Goal: Information Seeking & Learning: Learn about a topic

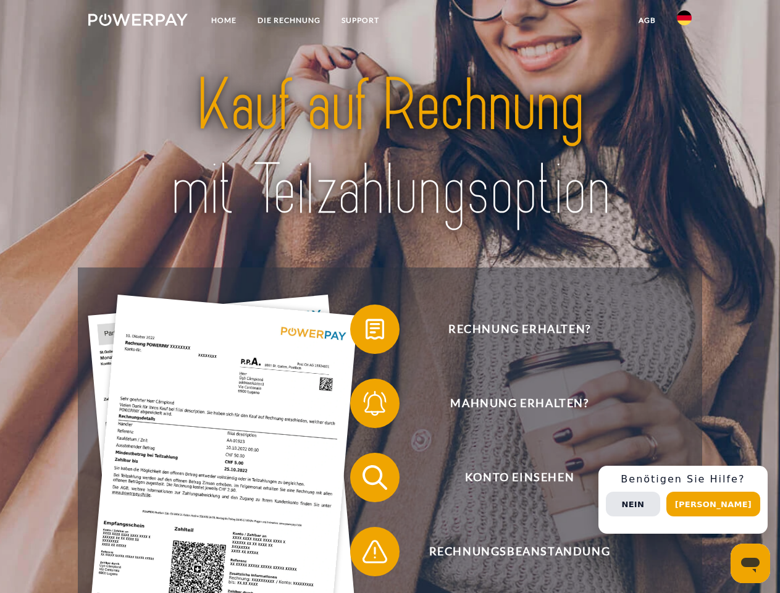
click at [138, 22] on img at bounding box center [137, 20] width 99 height 12
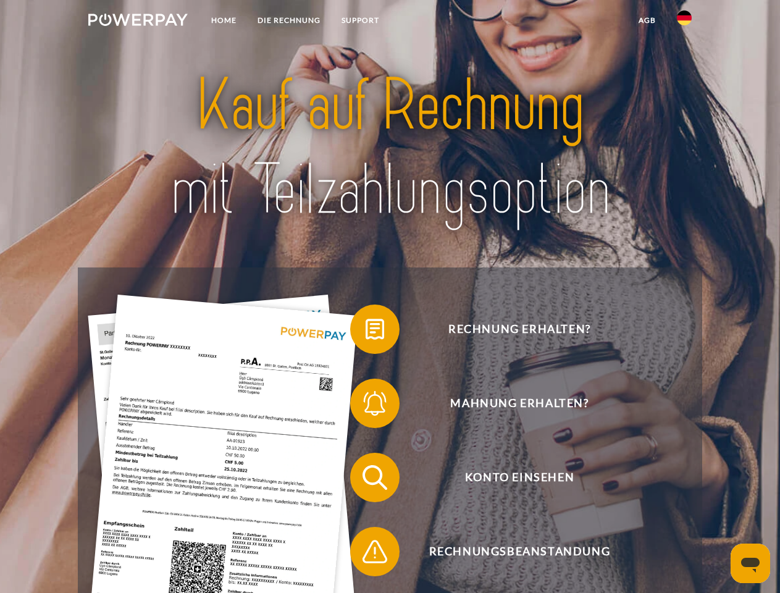
click at [684, 22] on img at bounding box center [684, 18] width 15 height 15
click at [647, 20] on link "agb" at bounding box center [647, 20] width 38 height 22
click at [366, 332] on span at bounding box center [357, 329] width 62 height 62
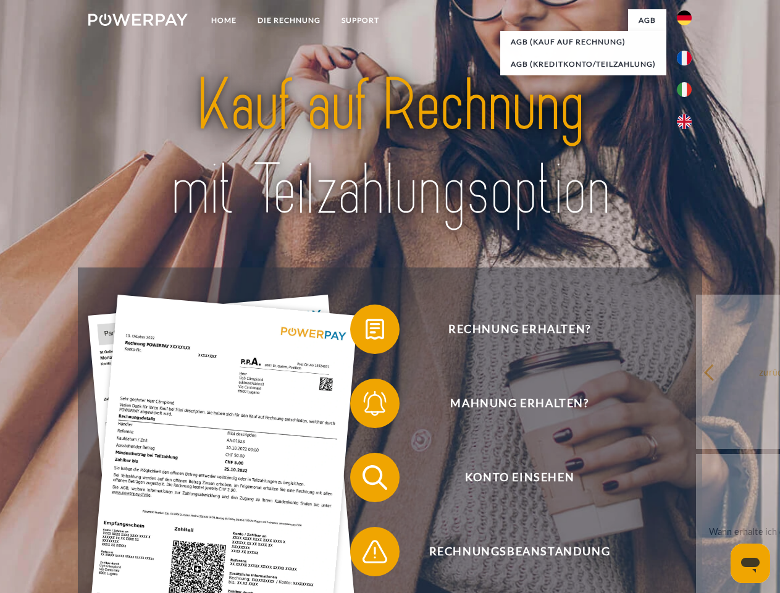
click at [366, 406] on span at bounding box center [357, 403] width 62 height 62
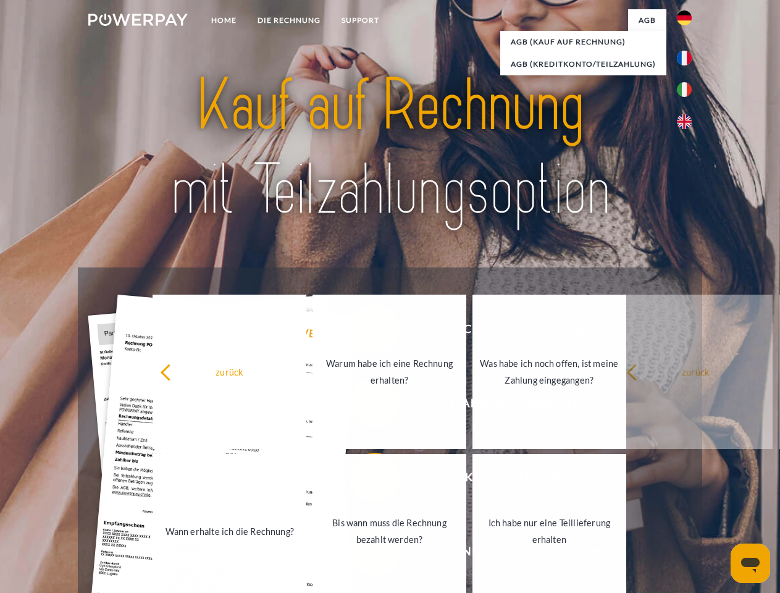
click at [366, 480] on link "Bis wann muss die Rechnung bezahlt werden?" at bounding box center [390, 531] width 154 height 154
click at [366, 554] on div "zurück Warum habe ich eine Rechnung erhalten? Was habe ich noch offen, ist mein…" at bounding box center [390, 451] width 499 height 319
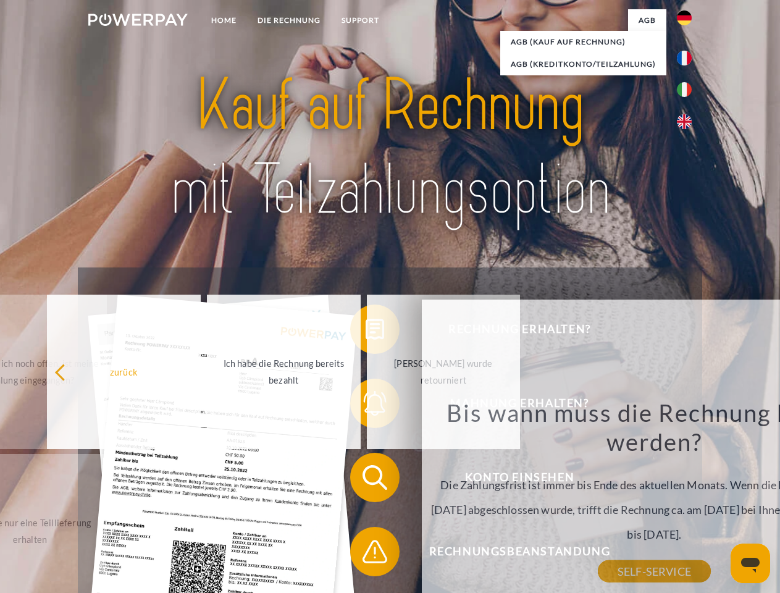
click at [687, 500] on div "Rechnung erhalten? Mahnung erhalten? Konto einsehen" at bounding box center [390, 514] width 624 height 494
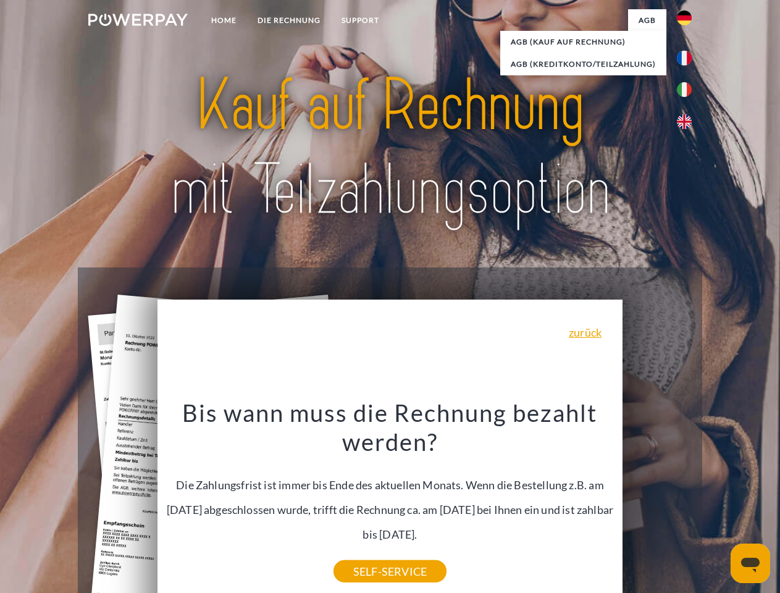
click at [657, 502] on span "Konto einsehen" at bounding box center [519, 477] width 303 height 49
click at [718, 504] on header "Home DIE RECHNUNG SUPPORT" at bounding box center [390, 426] width 780 height 853
